Goal: Transaction & Acquisition: Purchase product/service

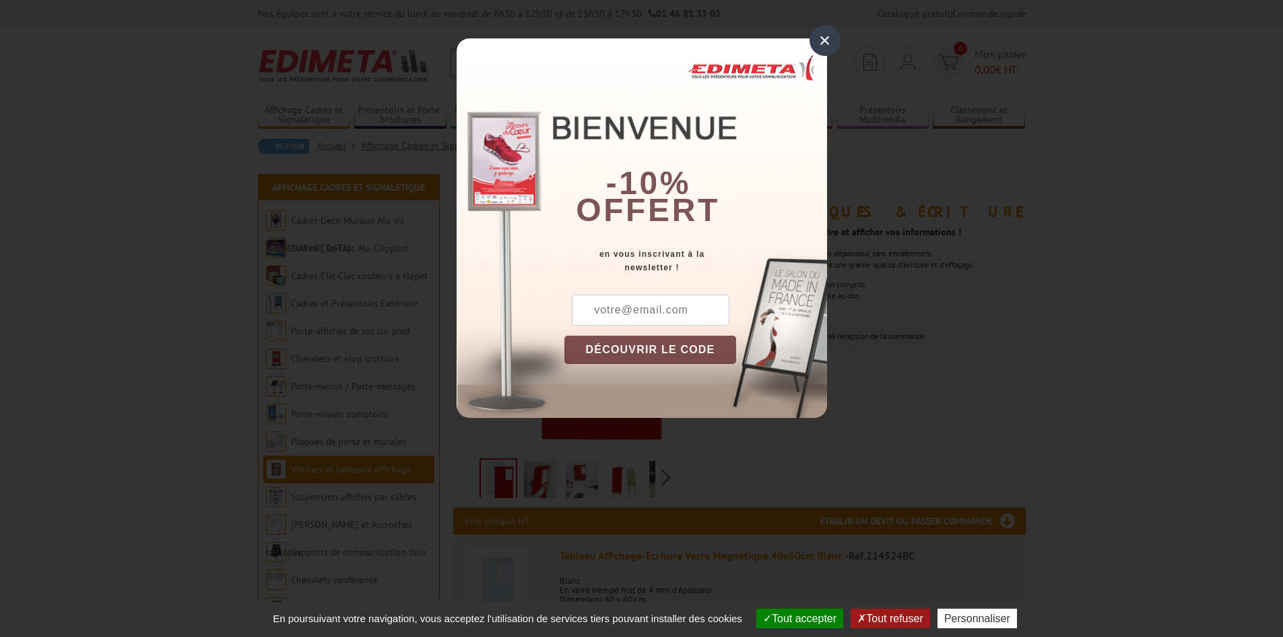
click at [823, 44] on div "×" at bounding box center [825, 40] width 31 height 31
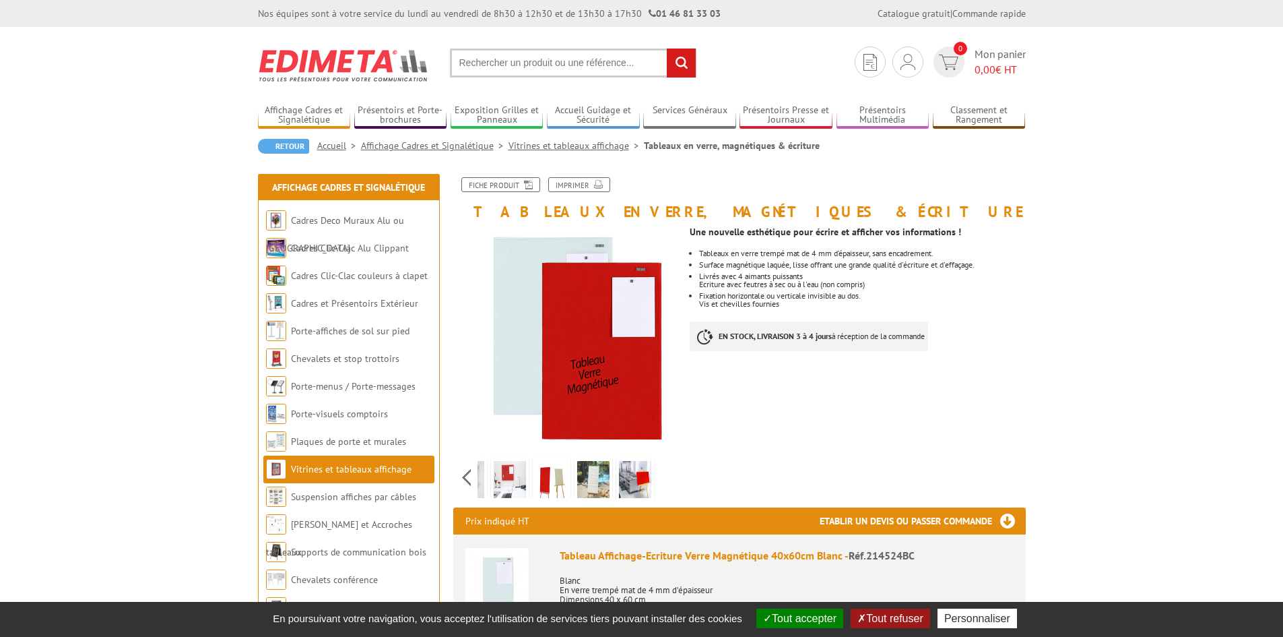
click at [672, 477] on div "Previous Next" at bounding box center [566, 476] width 227 height 47
click at [471, 477] on div "Previous Next" at bounding box center [566, 476] width 227 height 47
click at [532, 480] on img at bounding box center [540, 482] width 32 height 42
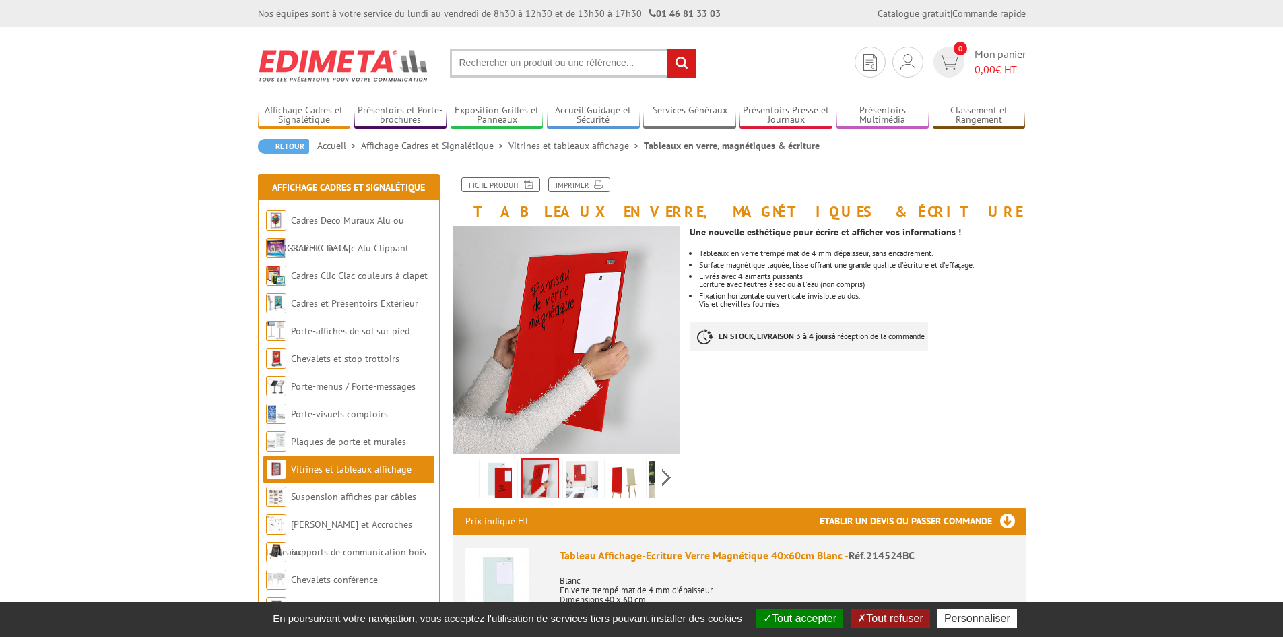
click at [595, 478] on img at bounding box center [582, 482] width 32 height 42
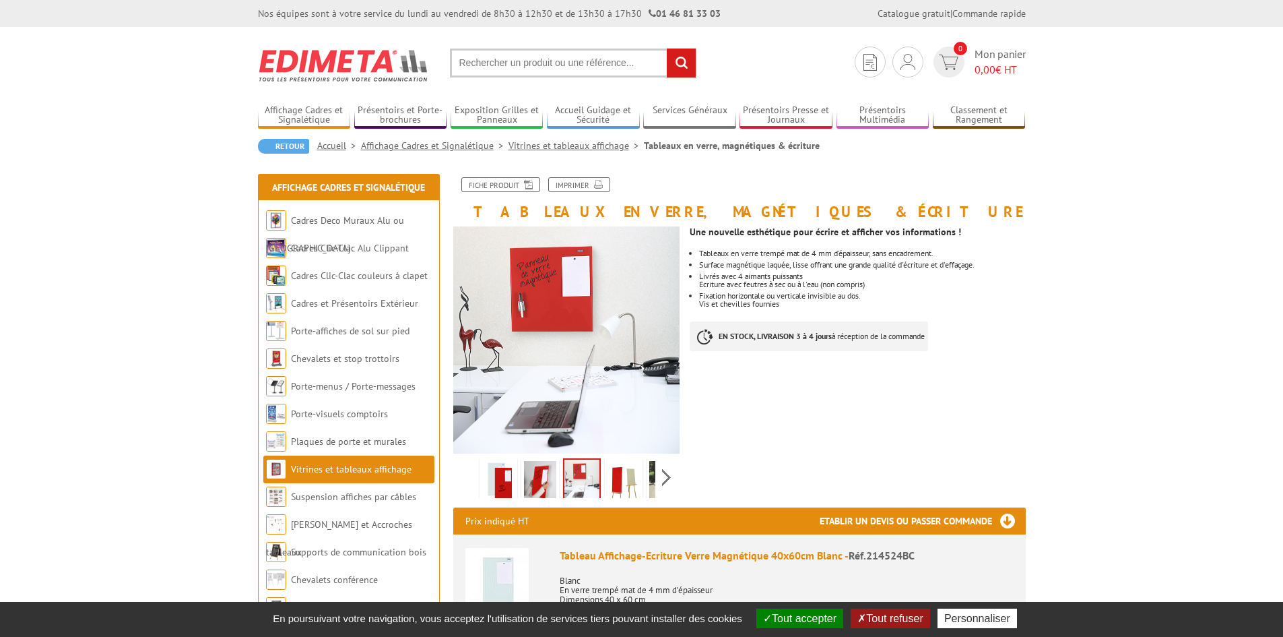
click at [617, 478] on img at bounding box center [624, 482] width 32 height 42
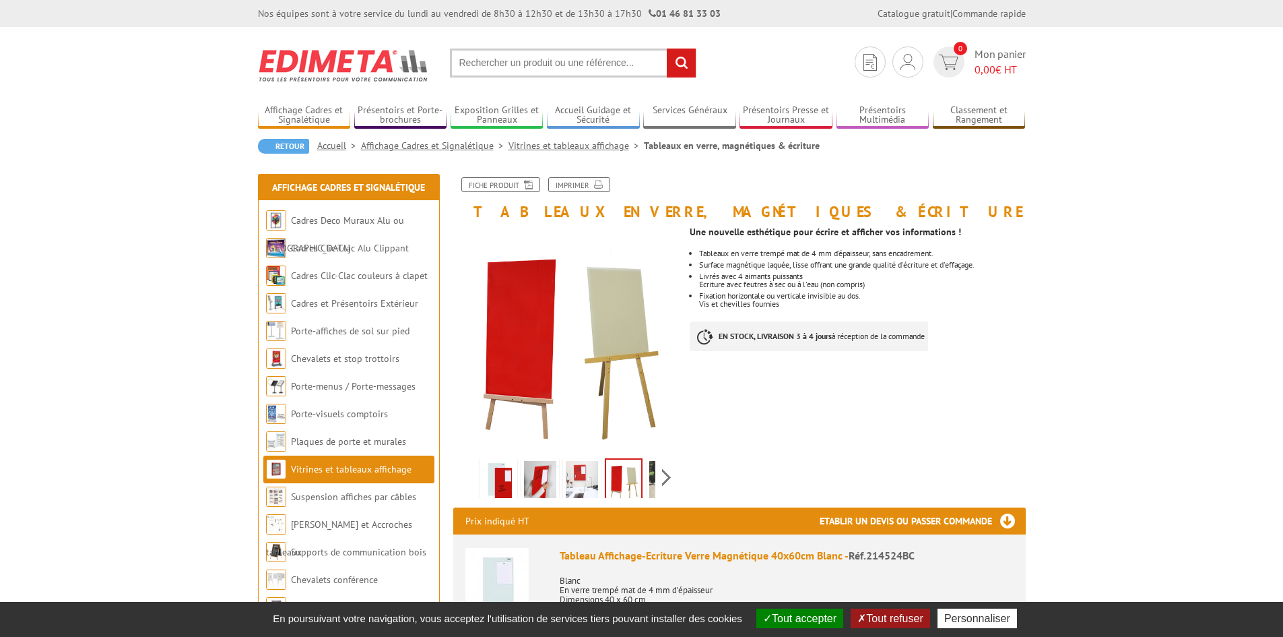
click at [648, 478] on link at bounding box center [666, 481] width 38 height 47
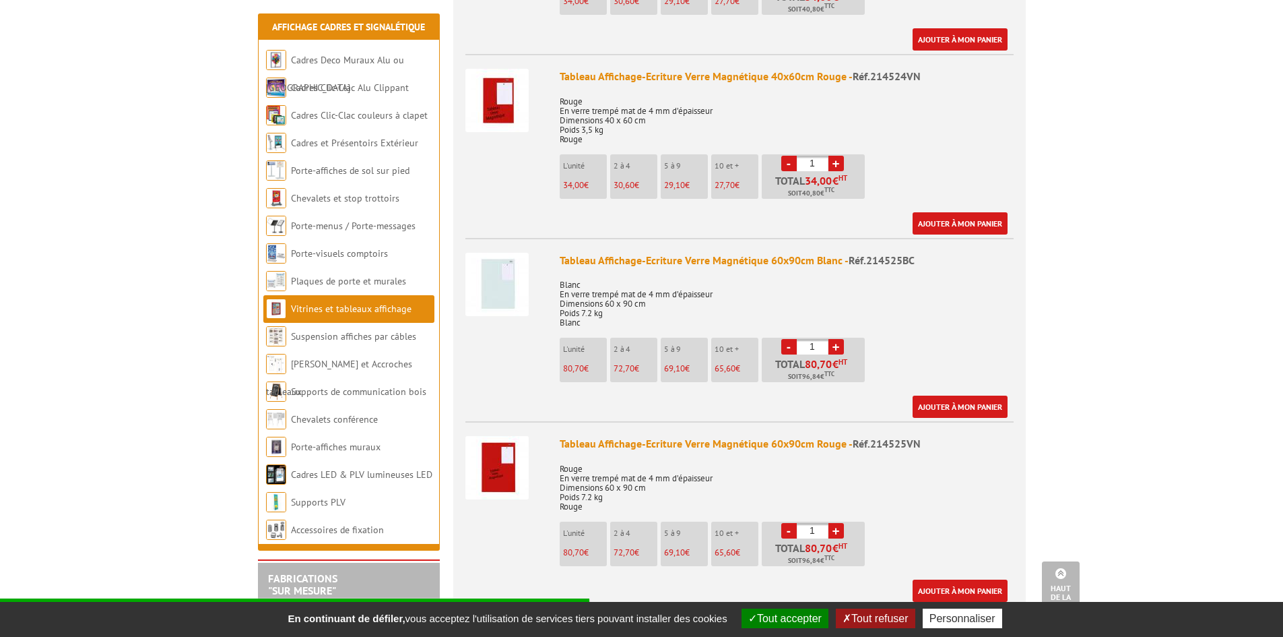
scroll to position [674, 0]
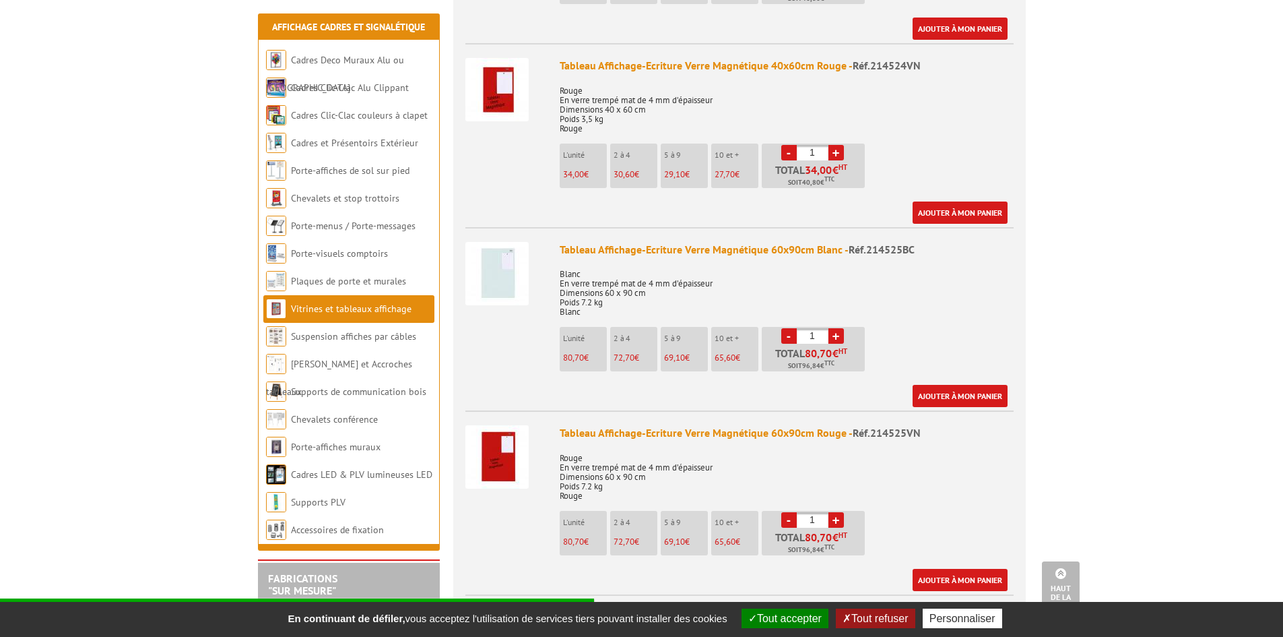
click at [518, 278] on img at bounding box center [497, 273] width 63 height 63
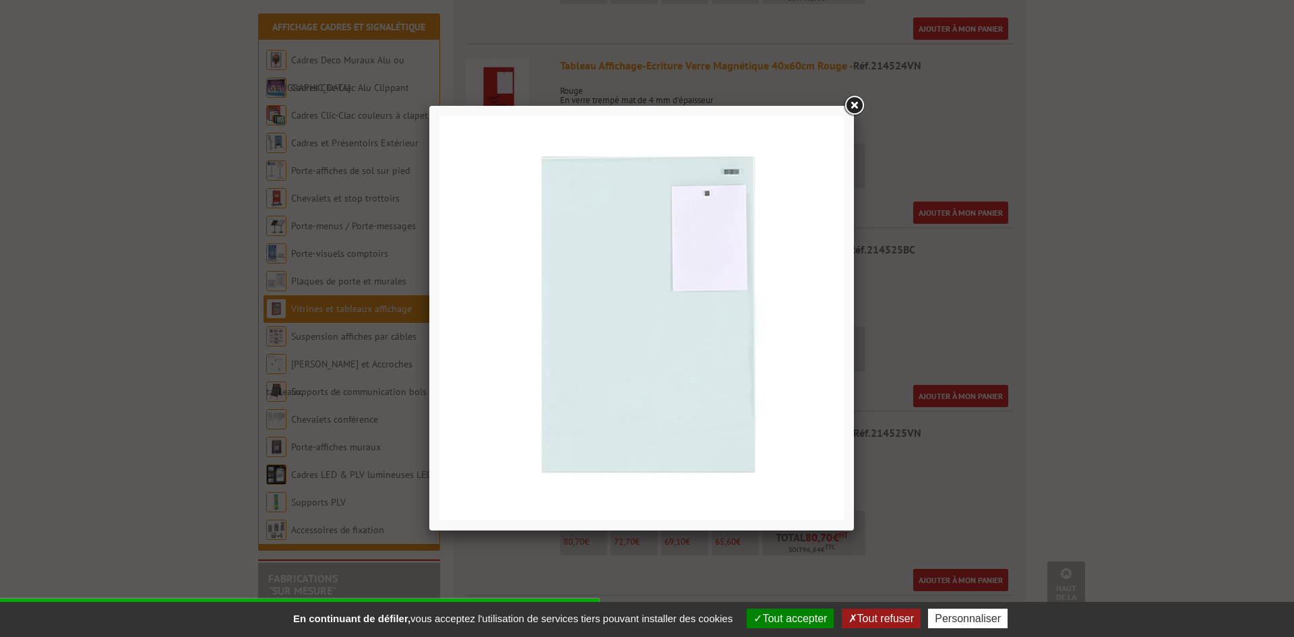
click at [199, 282] on div at bounding box center [647, 318] width 1294 height 637
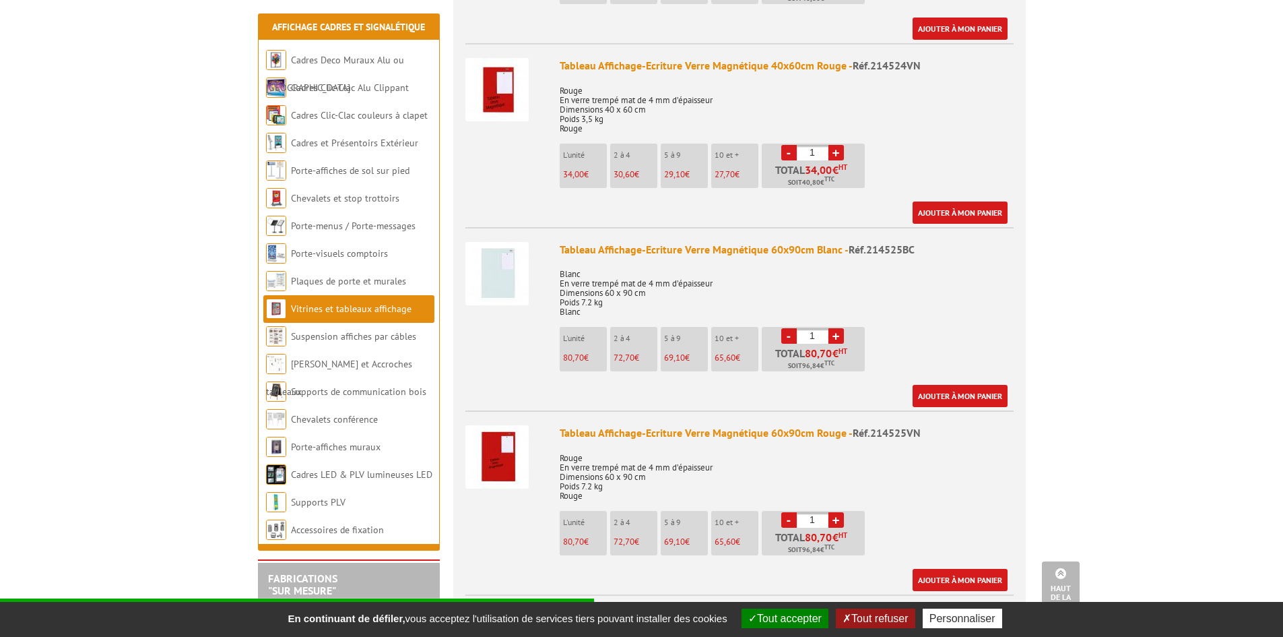
click at [622, 342] on p "2 à 4" at bounding box center [636, 337] width 44 height 9
click at [630, 358] on span "72,70" at bounding box center [624, 357] width 21 height 11
click at [839, 336] on link "+" at bounding box center [836, 335] width 15 height 15
type input "2"
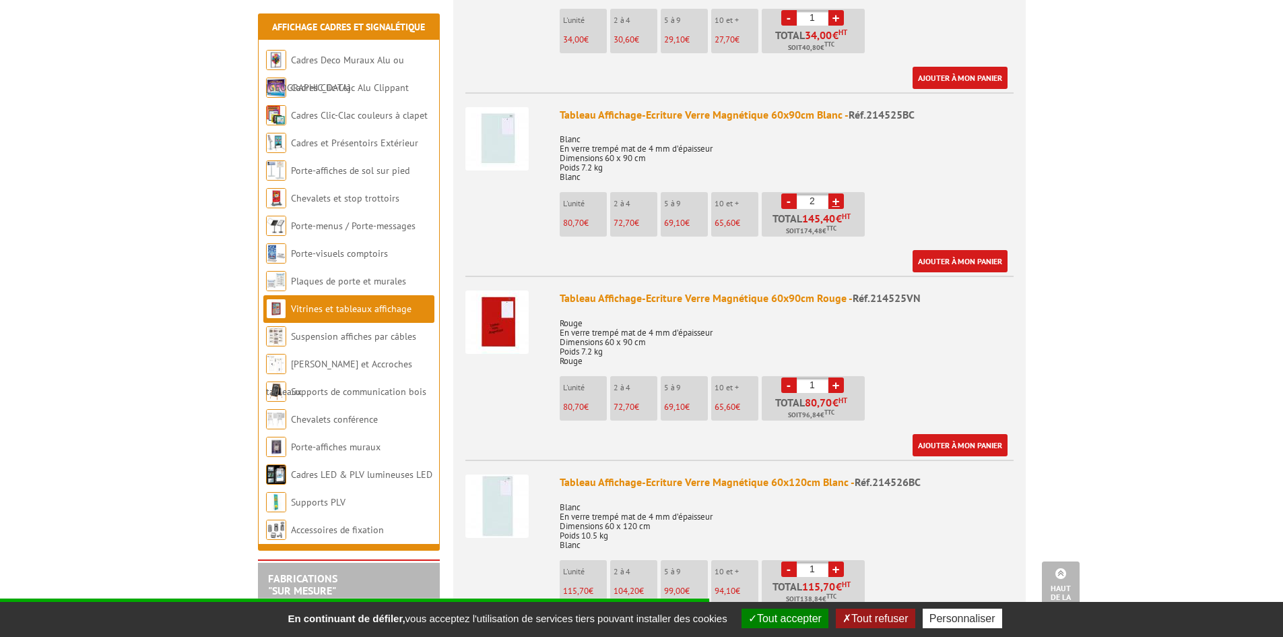
scroll to position [741, 0]
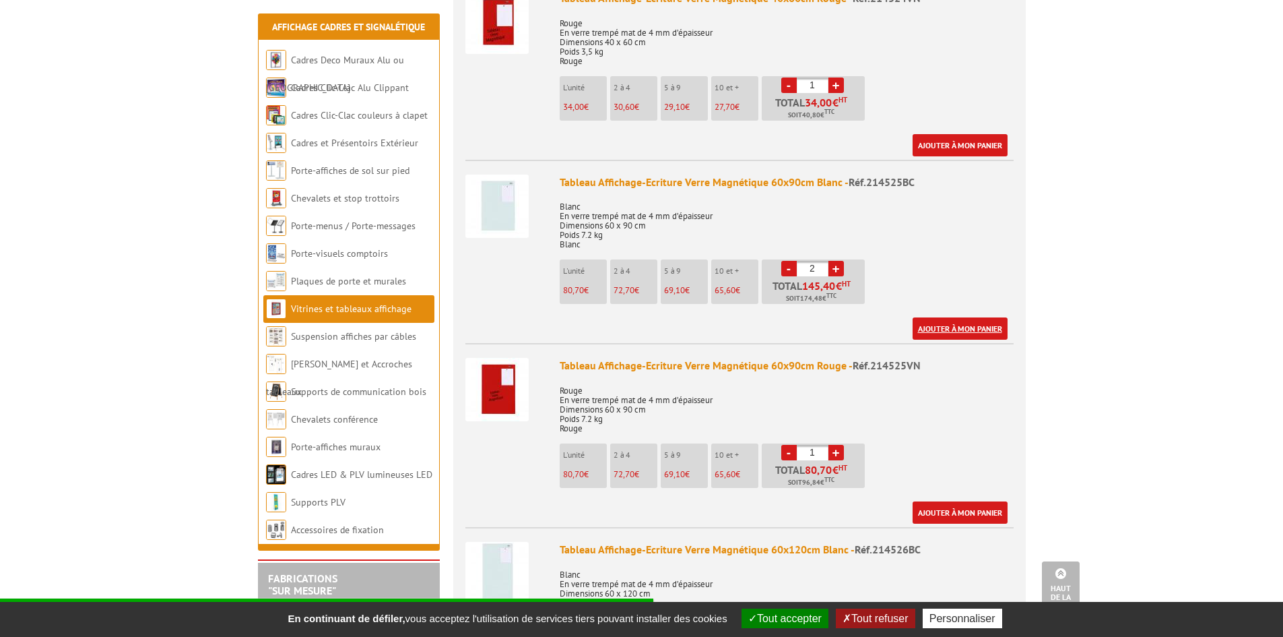
click at [929, 324] on link "Ajouter à mon panier" at bounding box center [960, 328] width 95 height 22
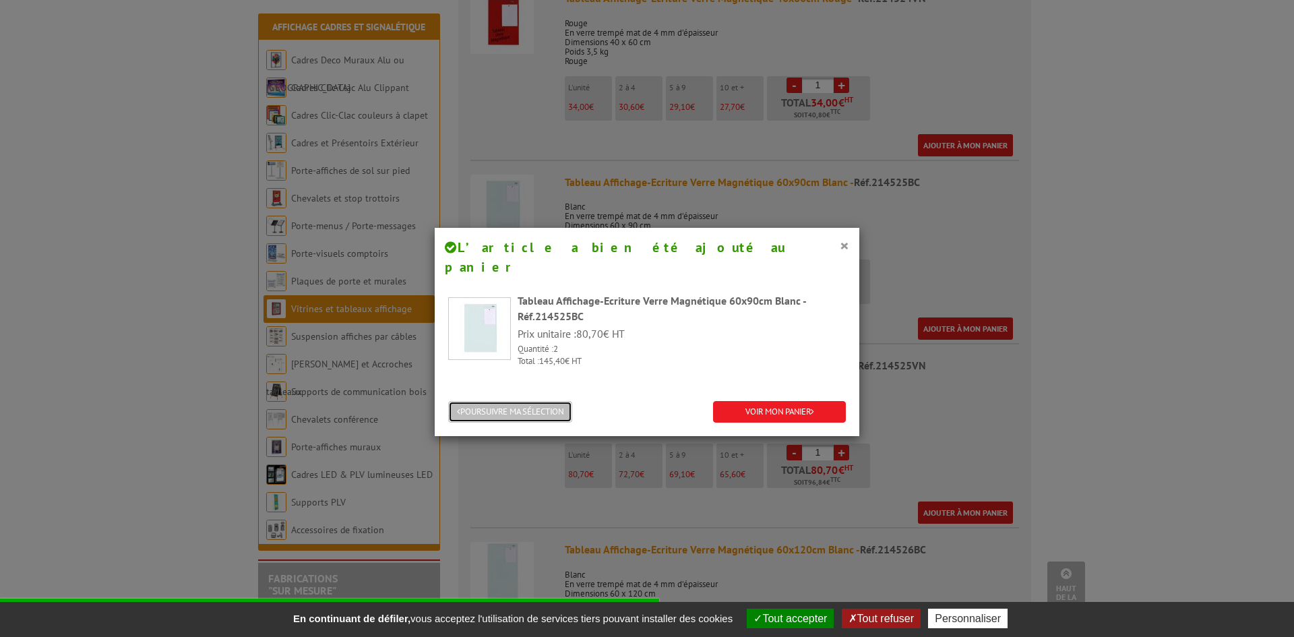
click at [525, 401] on button "POURSUIVRE MA SÉLECTION" at bounding box center [510, 412] width 124 height 22
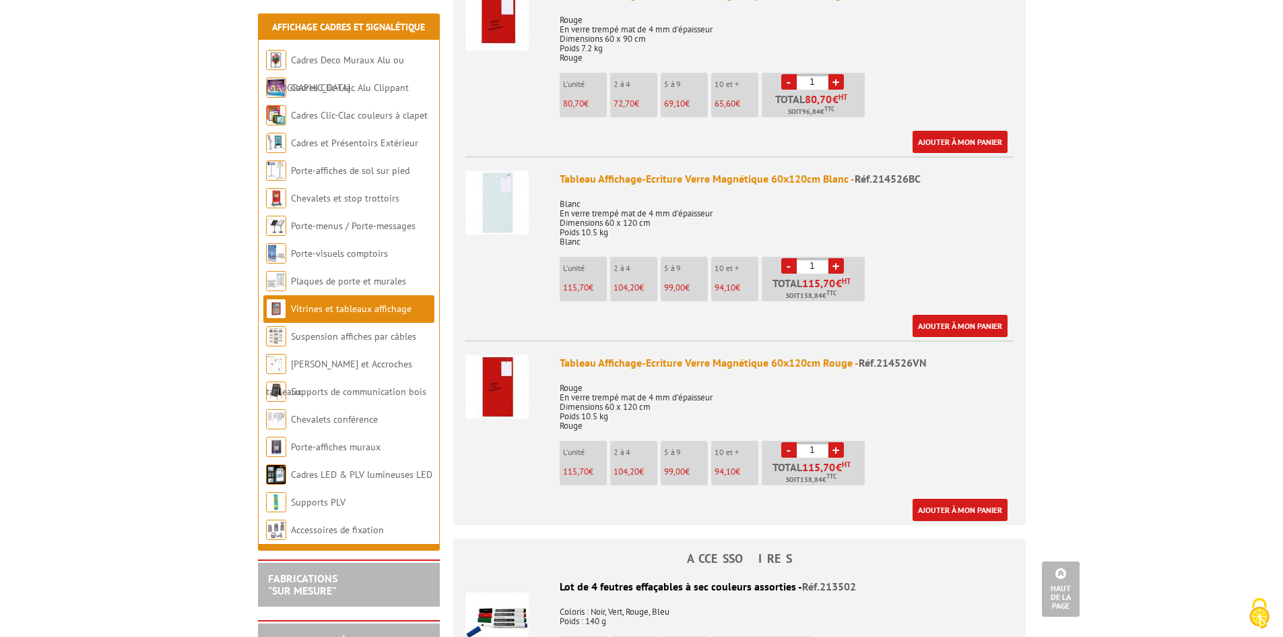
scroll to position [1145, 0]
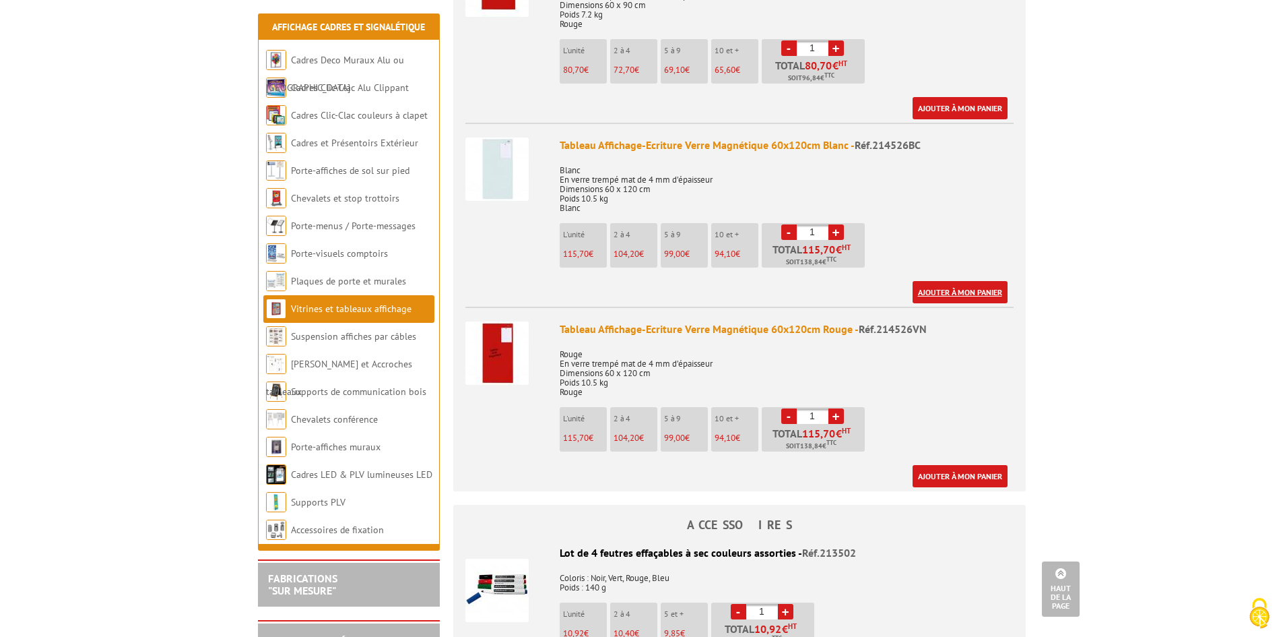
click at [940, 288] on link "Ajouter à mon panier" at bounding box center [960, 292] width 95 height 22
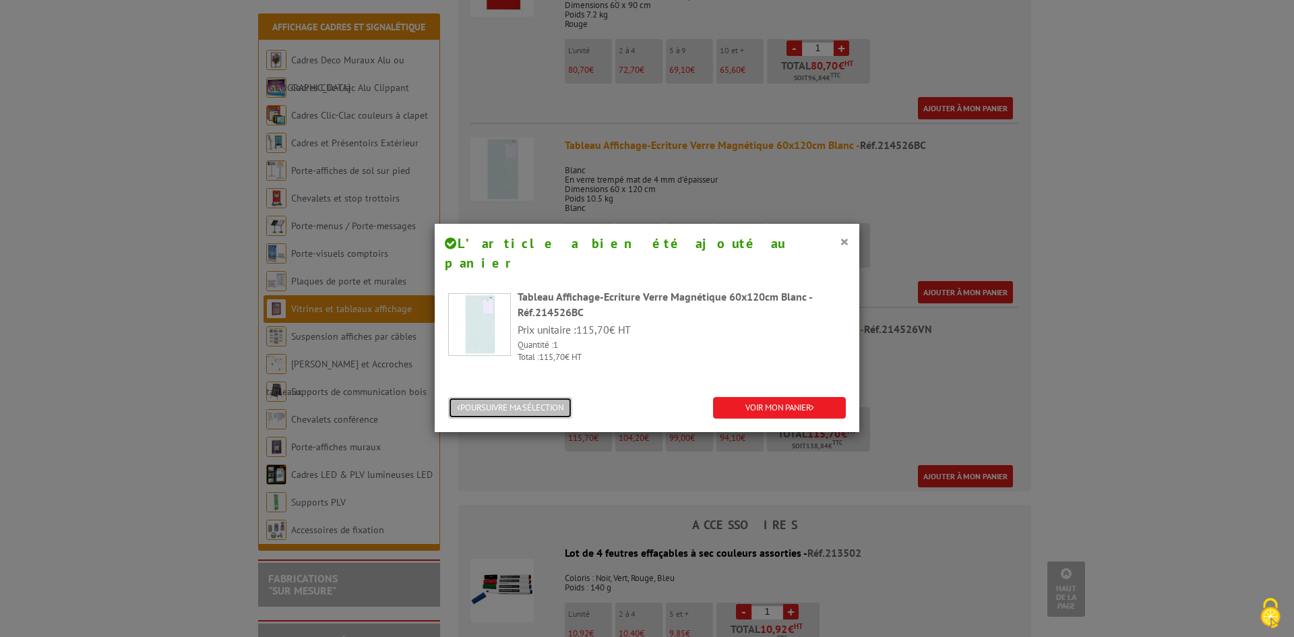
click at [545, 397] on button "POURSUIVRE MA SÉLECTION" at bounding box center [510, 408] width 124 height 22
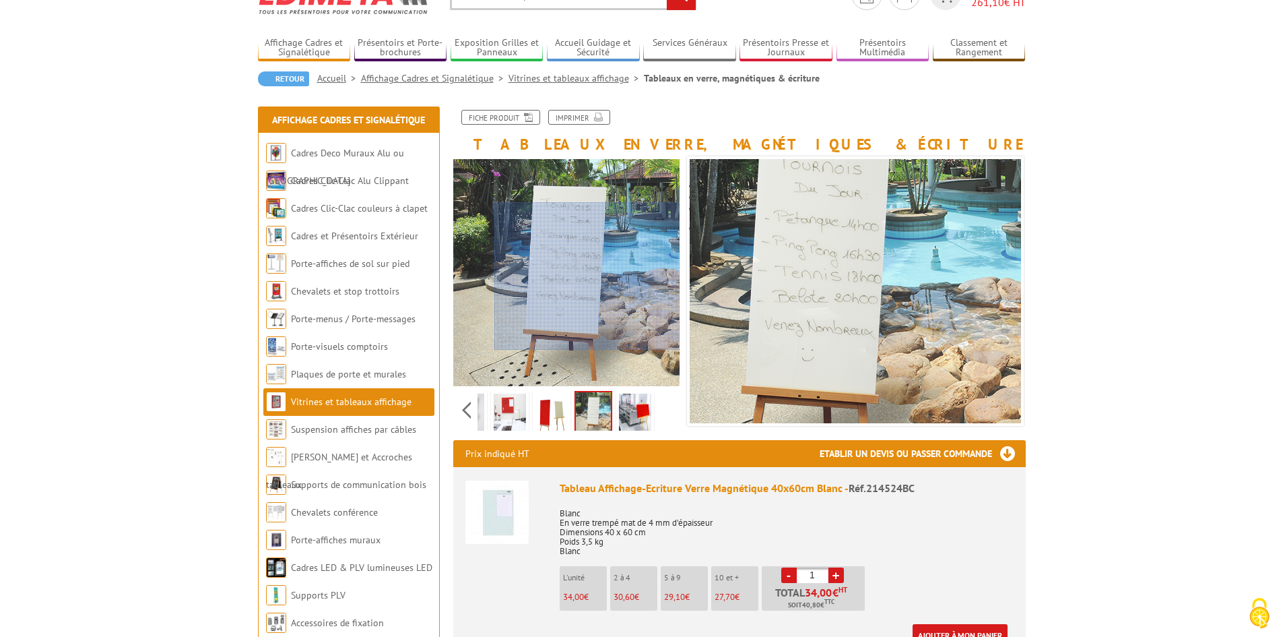
scroll to position [0, 0]
